Goal: Information Seeking & Learning: Learn about a topic

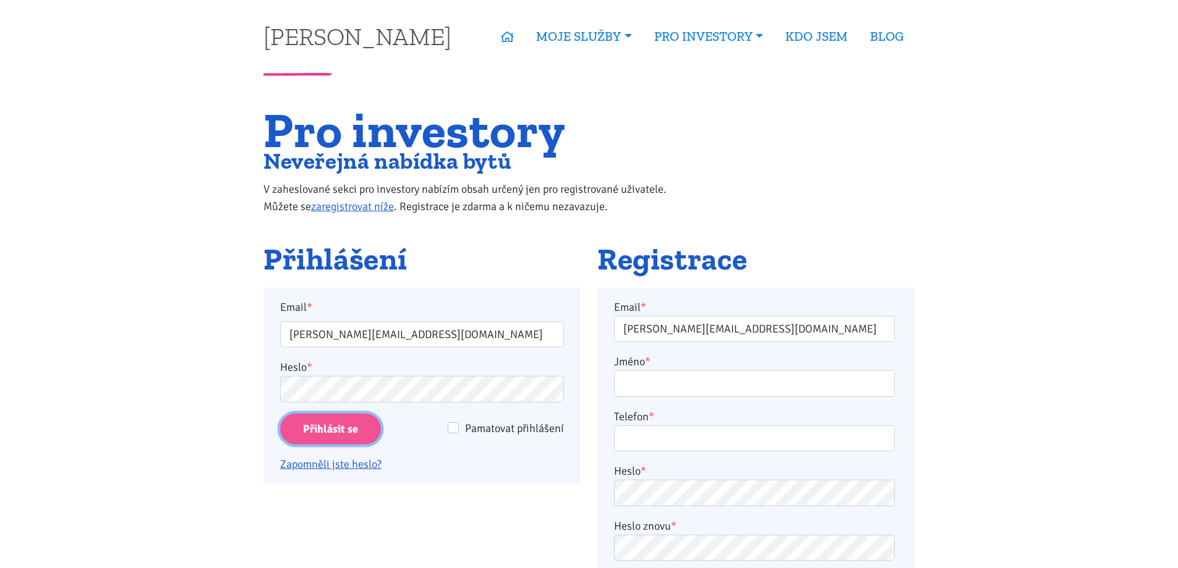
click at [333, 438] on input "Přihlásit se" at bounding box center [330, 430] width 101 height 32
click at [334, 432] on input "Přihlásit se" at bounding box center [330, 430] width 101 height 32
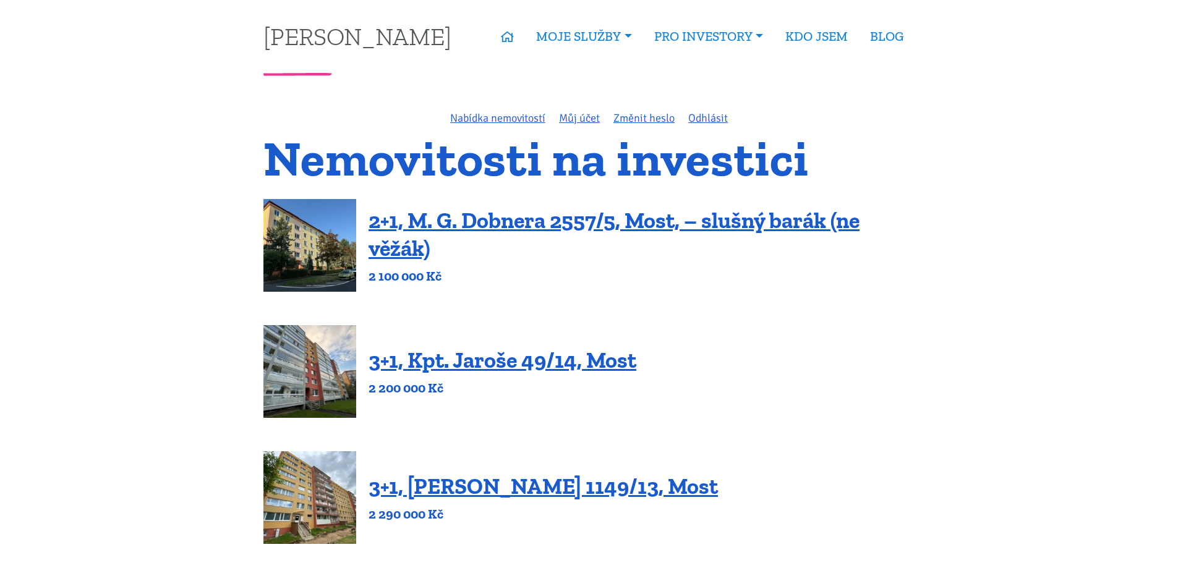
scroll to position [371, 0]
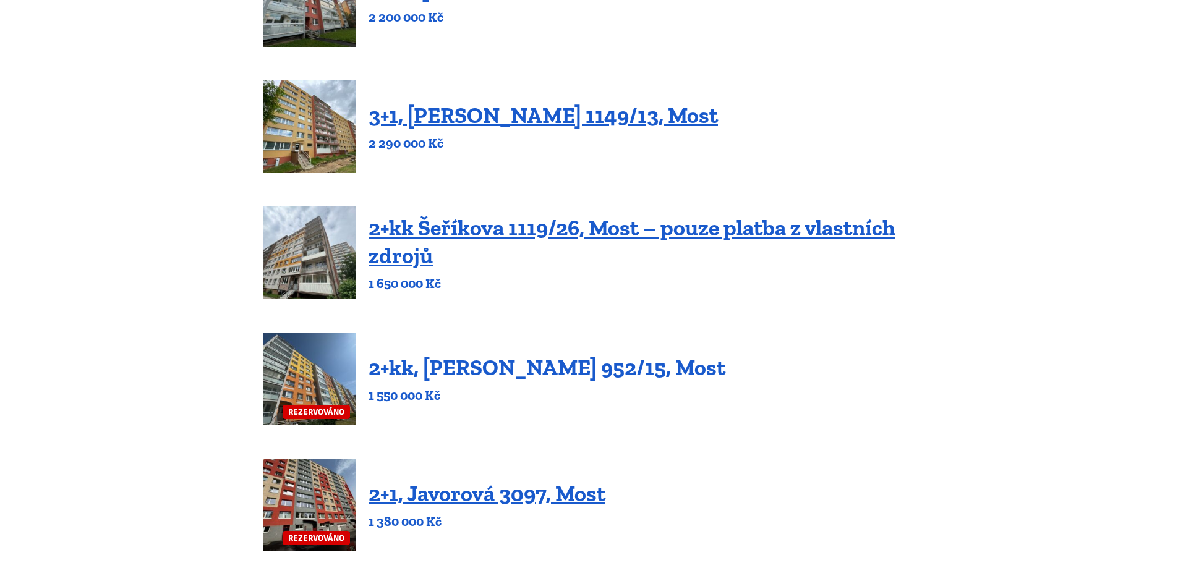
click at [389, 365] on link "2+kk, [PERSON_NAME] 952/15, Most" at bounding box center [546, 367] width 357 height 27
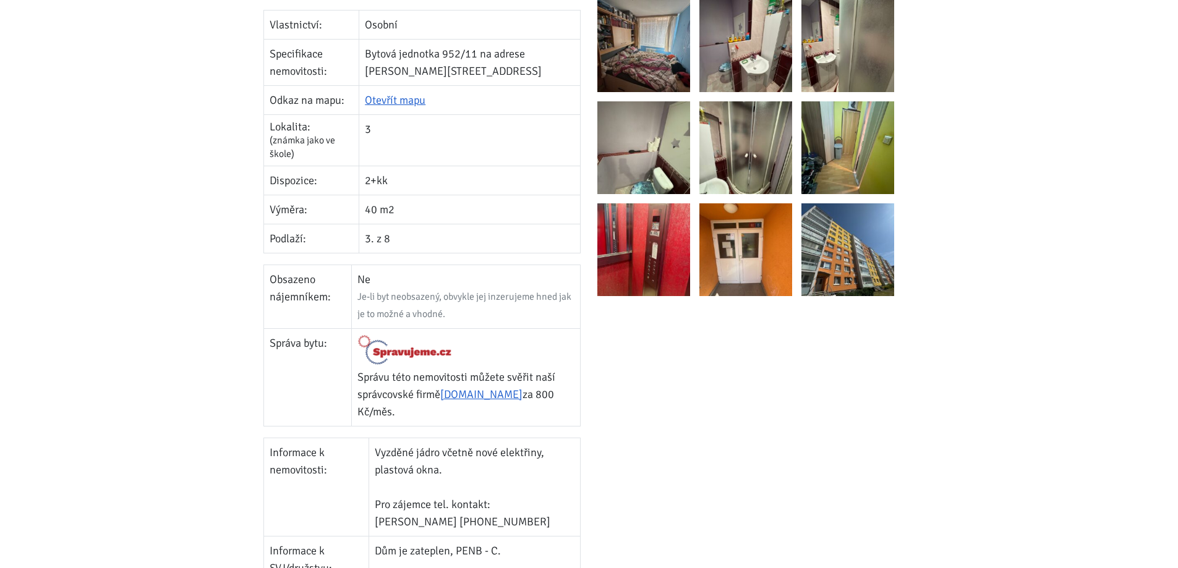
scroll to position [371, 0]
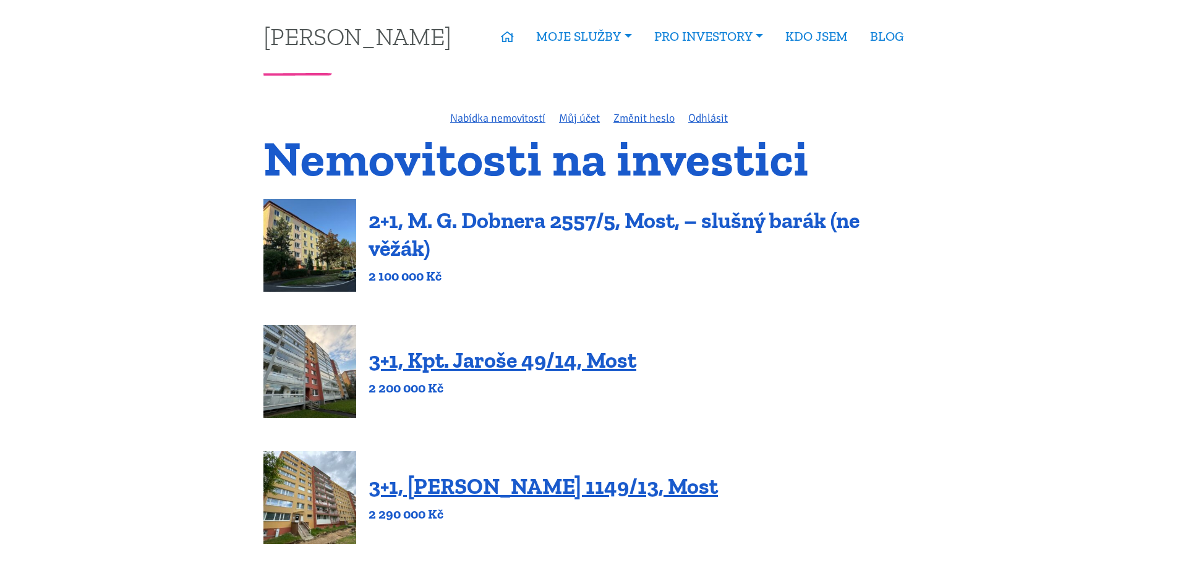
drag, startPoint x: 461, startPoint y: 216, endPoint x: 458, endPoint y: 206, distance: 9.6
click at [461, 215] on link "2+1, M. G. Dobnera 2557/5, Most, – slušný barák (ne věžák)" at bounding box center [613, 234] width 491 height 54
